Goal: Information Seeking & Learning: Learn about a topic

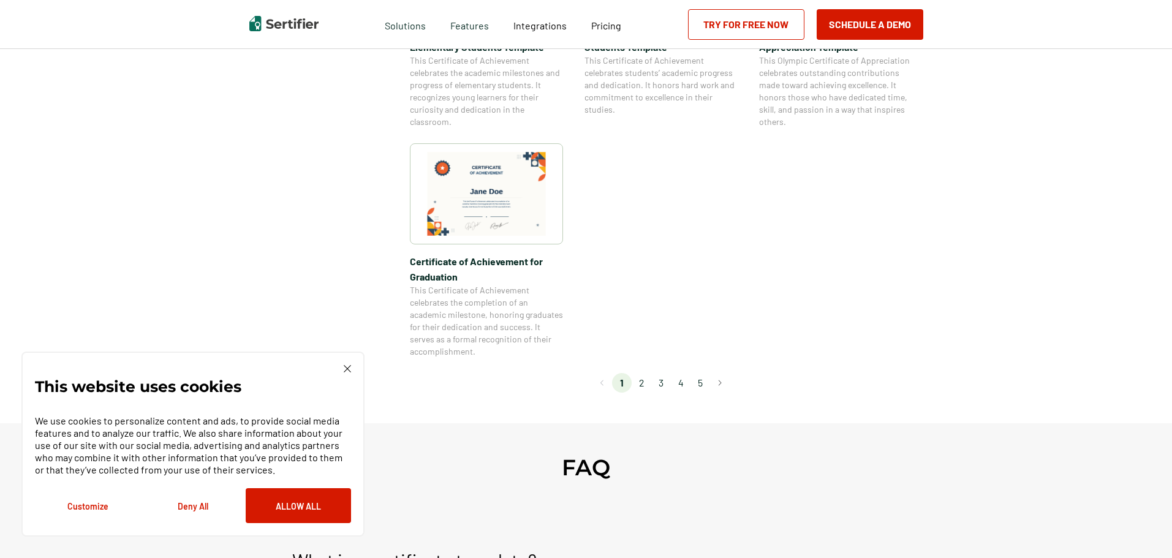
scroll to position [1042, 0]
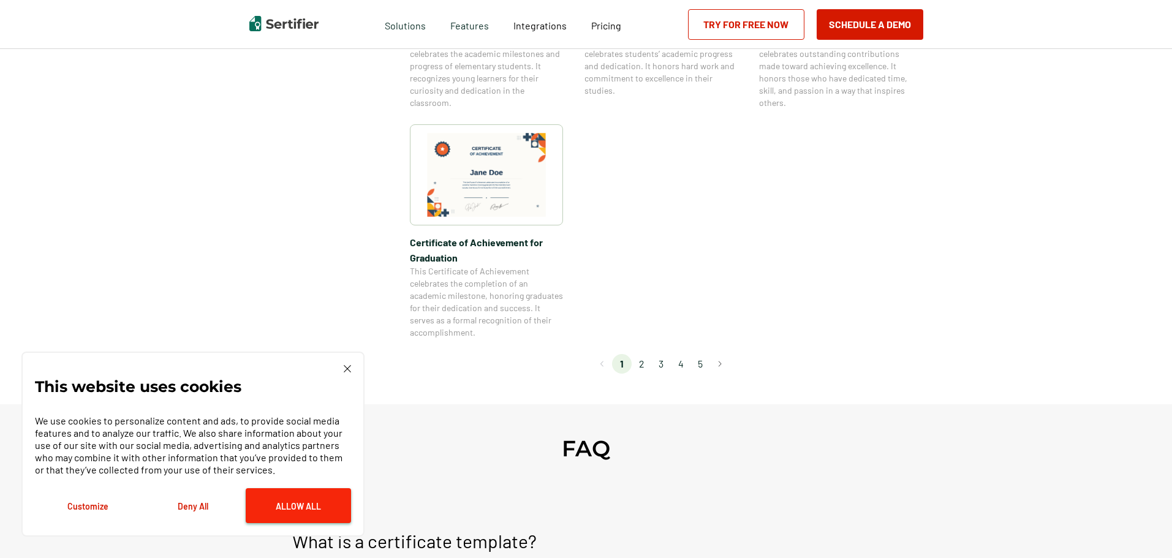
click at [294, 506] on button "Allow All" at bounding box center [298, 505] width 105 height 35
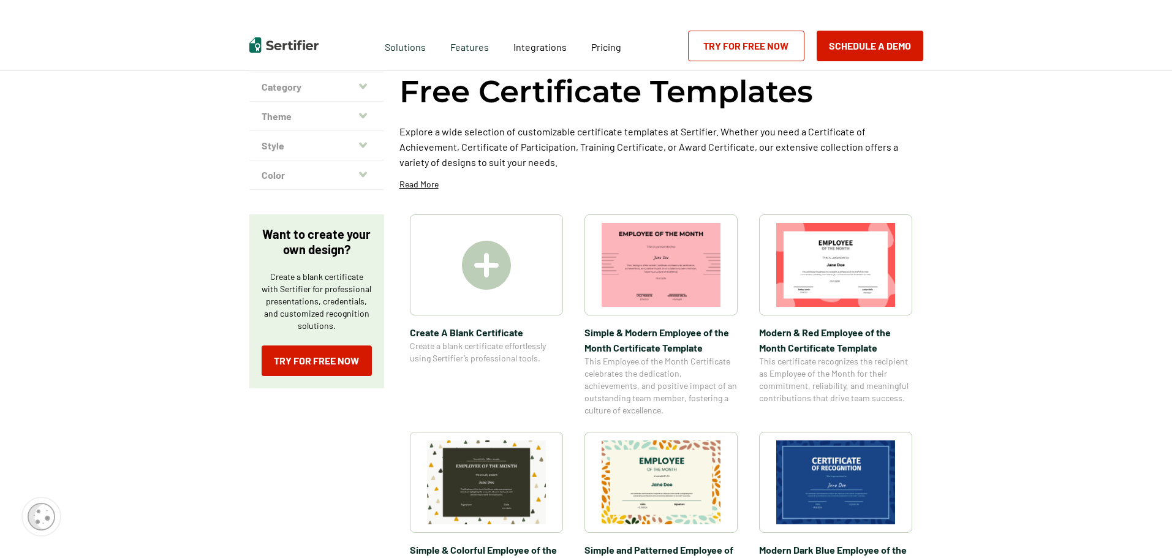
scroll to position [0, 0]
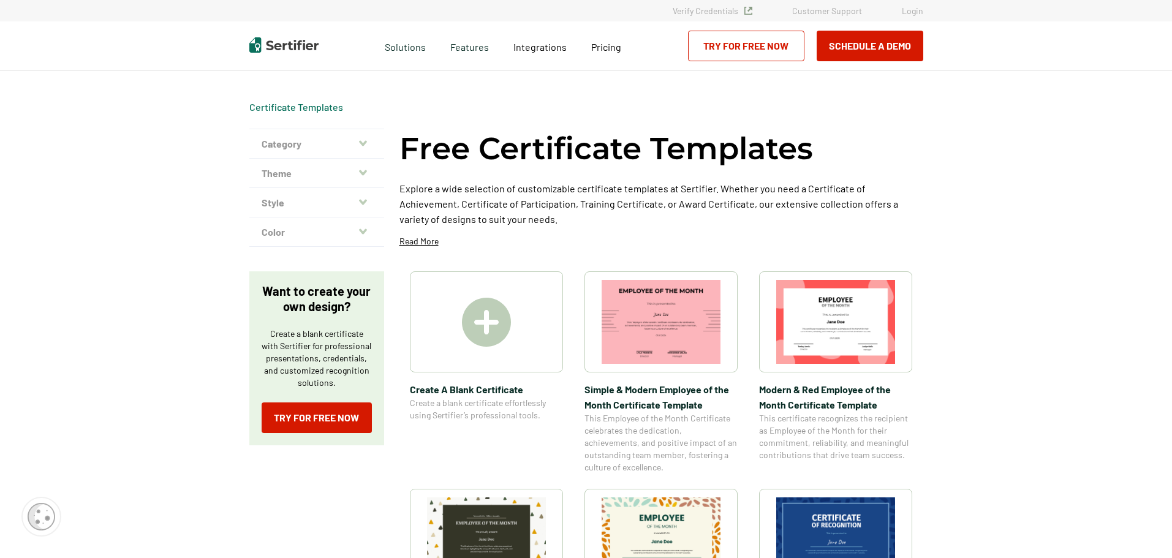
click at [364, 172] on icon "button" at bounding box center [363, 173] width 8 height 6
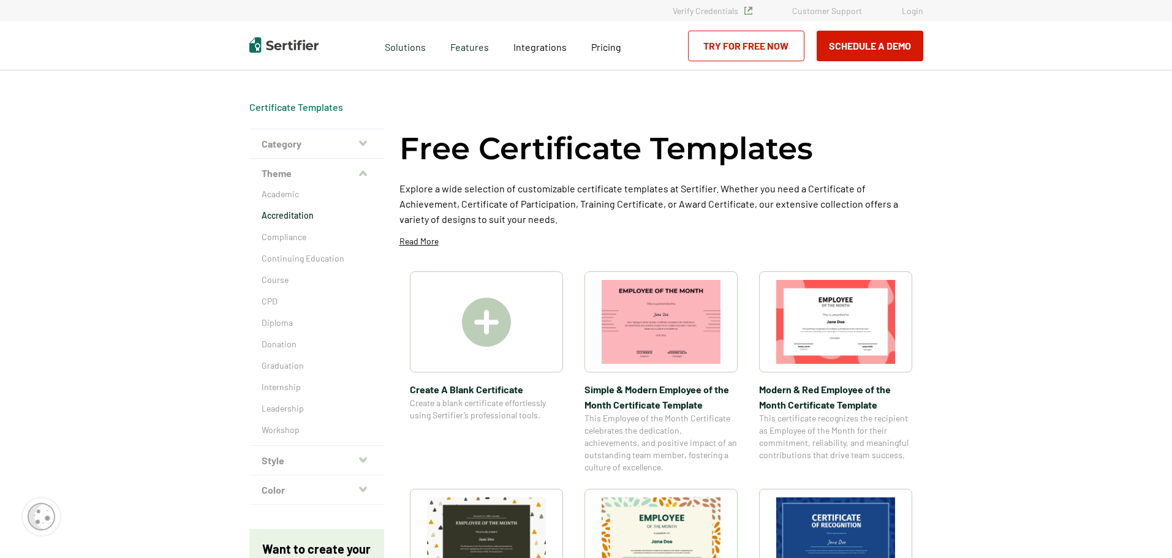
click at [291, 218] on p "Accreditation" at bounding box center [317, 216] width 110 height 12
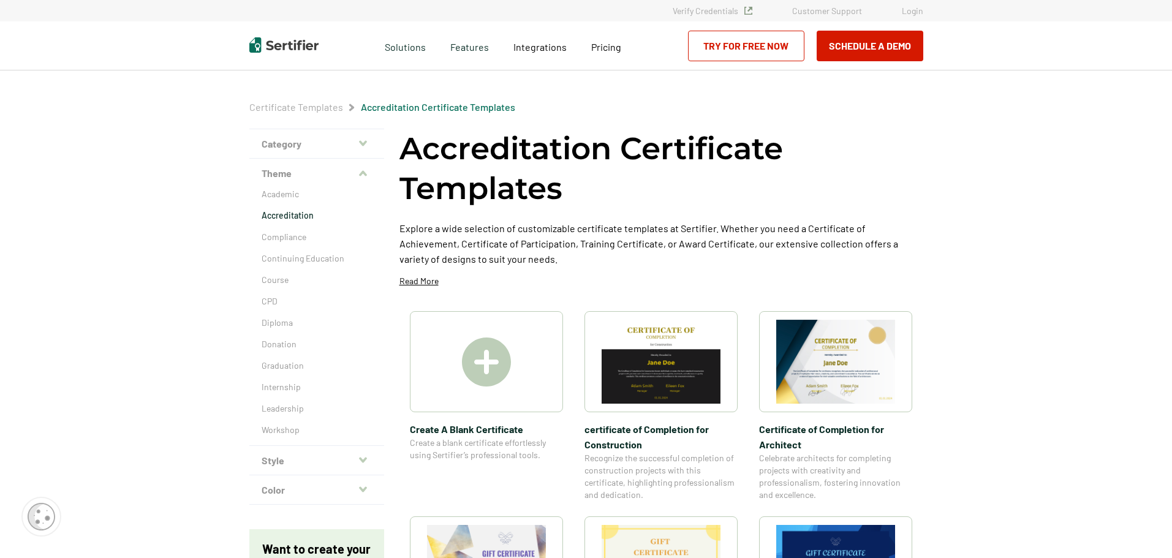
click at [834, 377] on img at bounding box center [835, 362] width 119 height 84
click at [292, 256] on p "Continuing Education" at bounding box center [317, 258] width 110 height 12
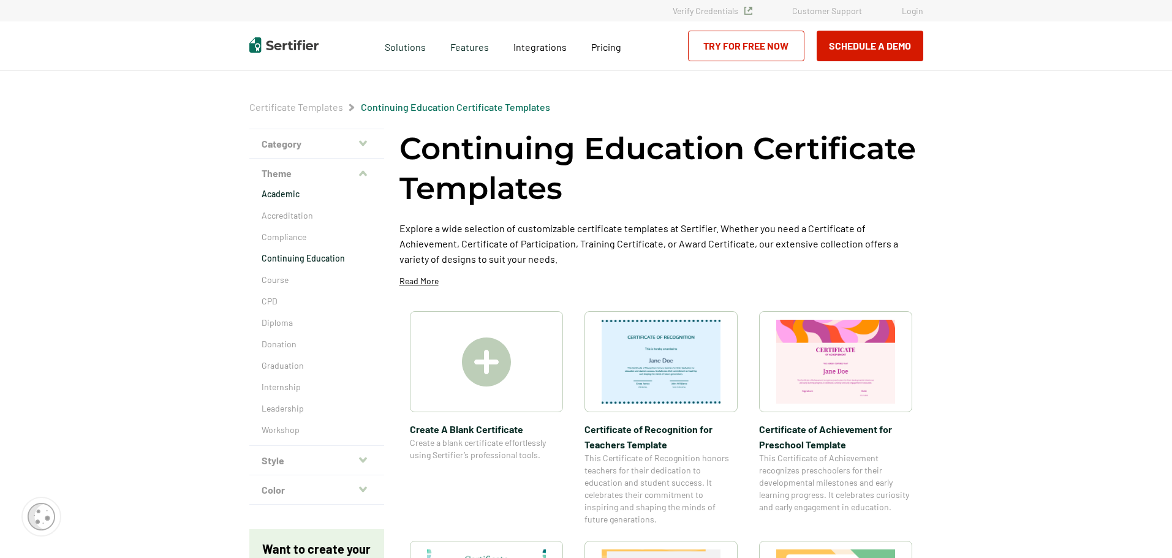
click at [284, 188] on p "Academic" at bounding box center [317, 194] width 110 height 12
